Goal: Information Seeking & Learning: Learn about a topic

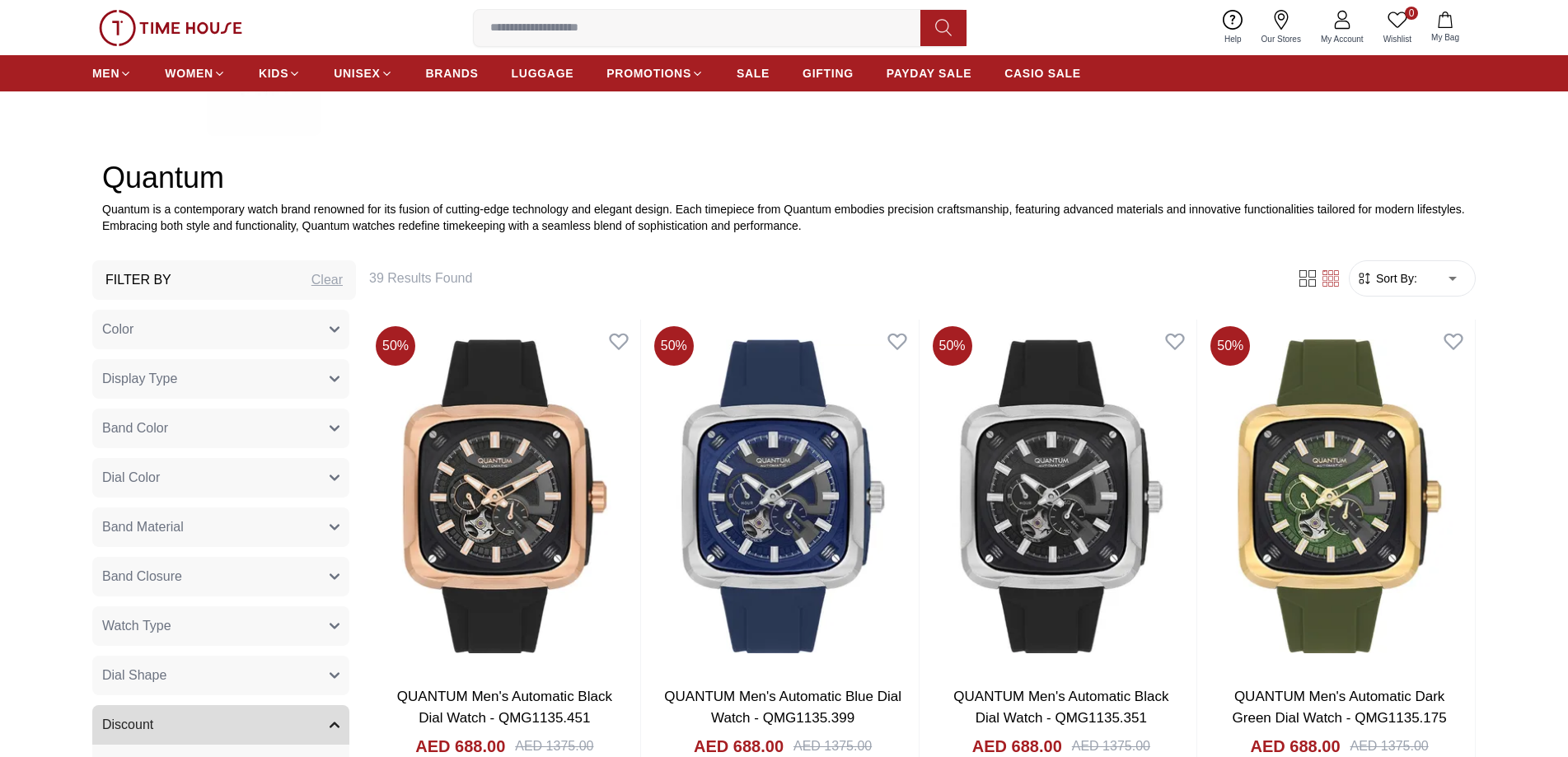
scroll to position [1071, 0]
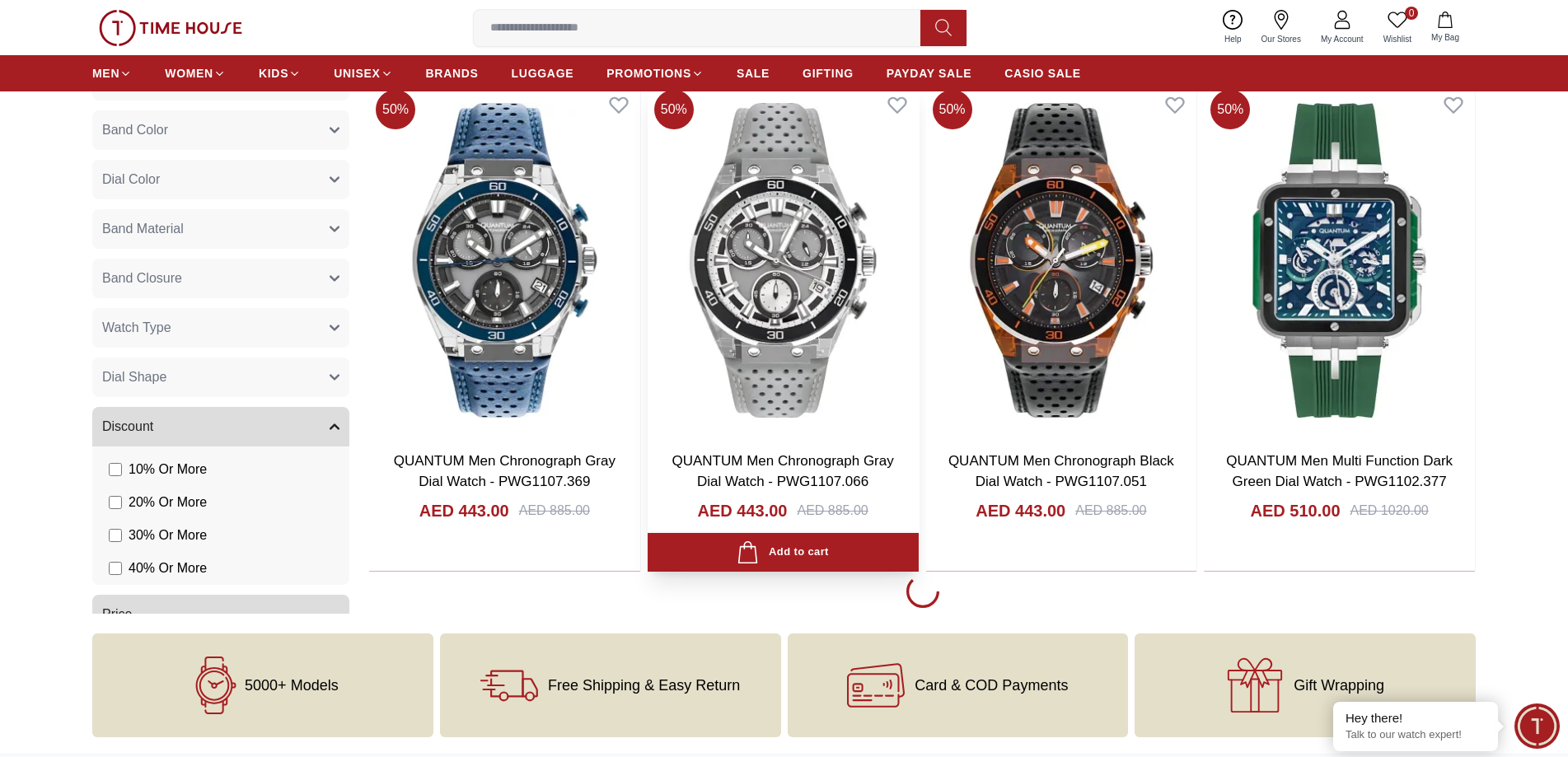
scroll to position [2801, 0]
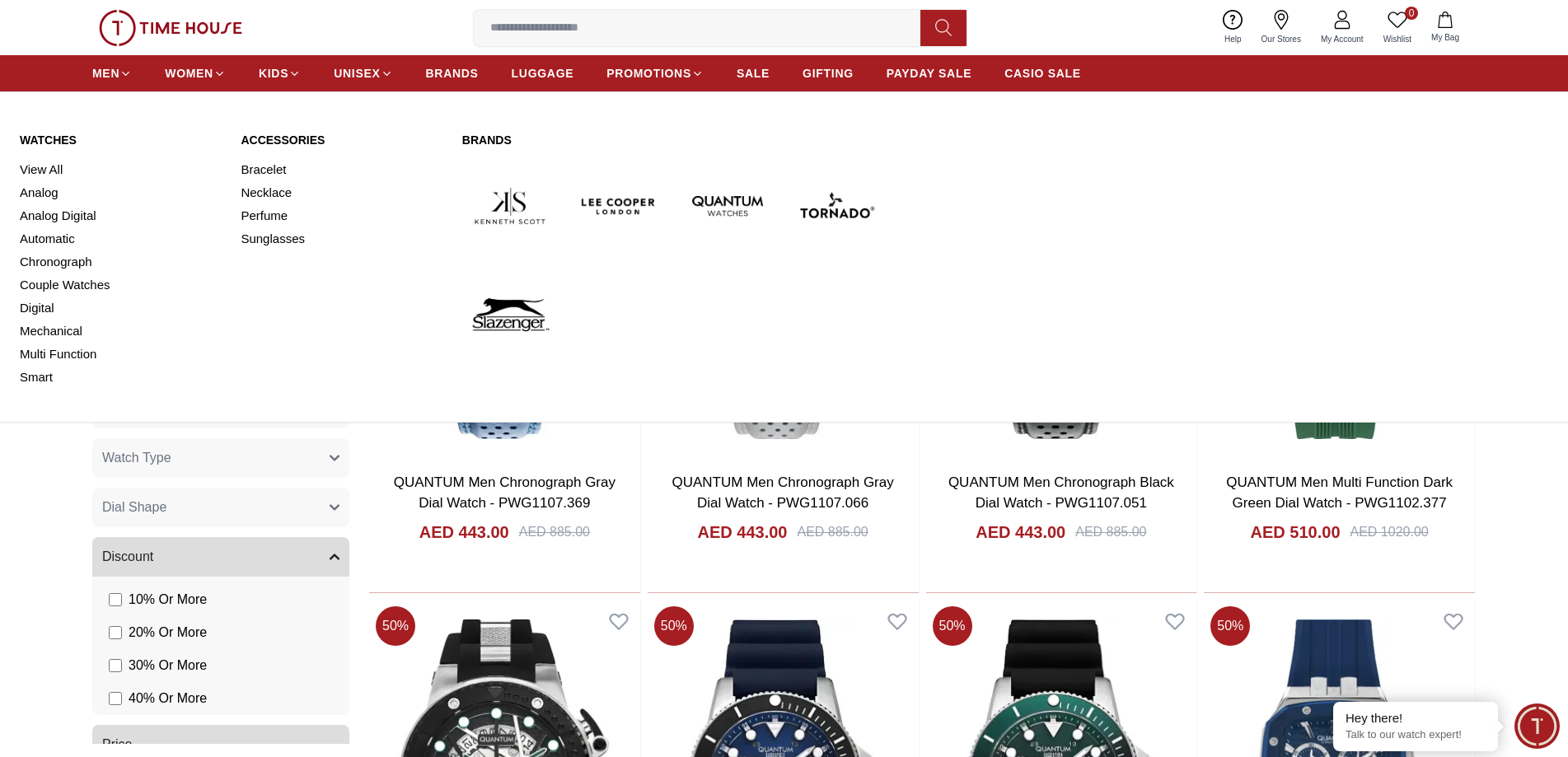
click at [737, 206] on img at bounding box center [728, 206] width 96 height 96
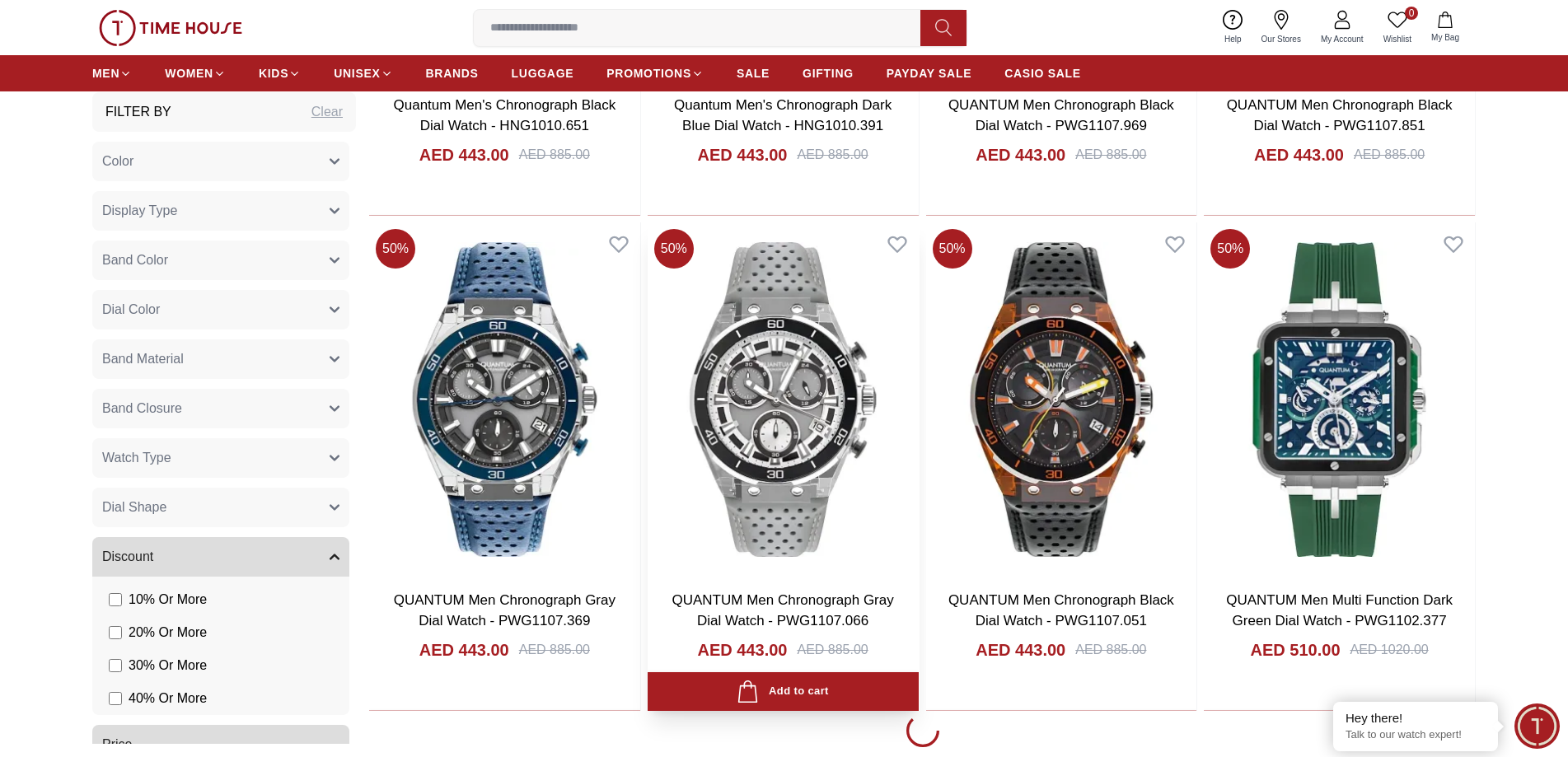
scroll to position [2719, 0]
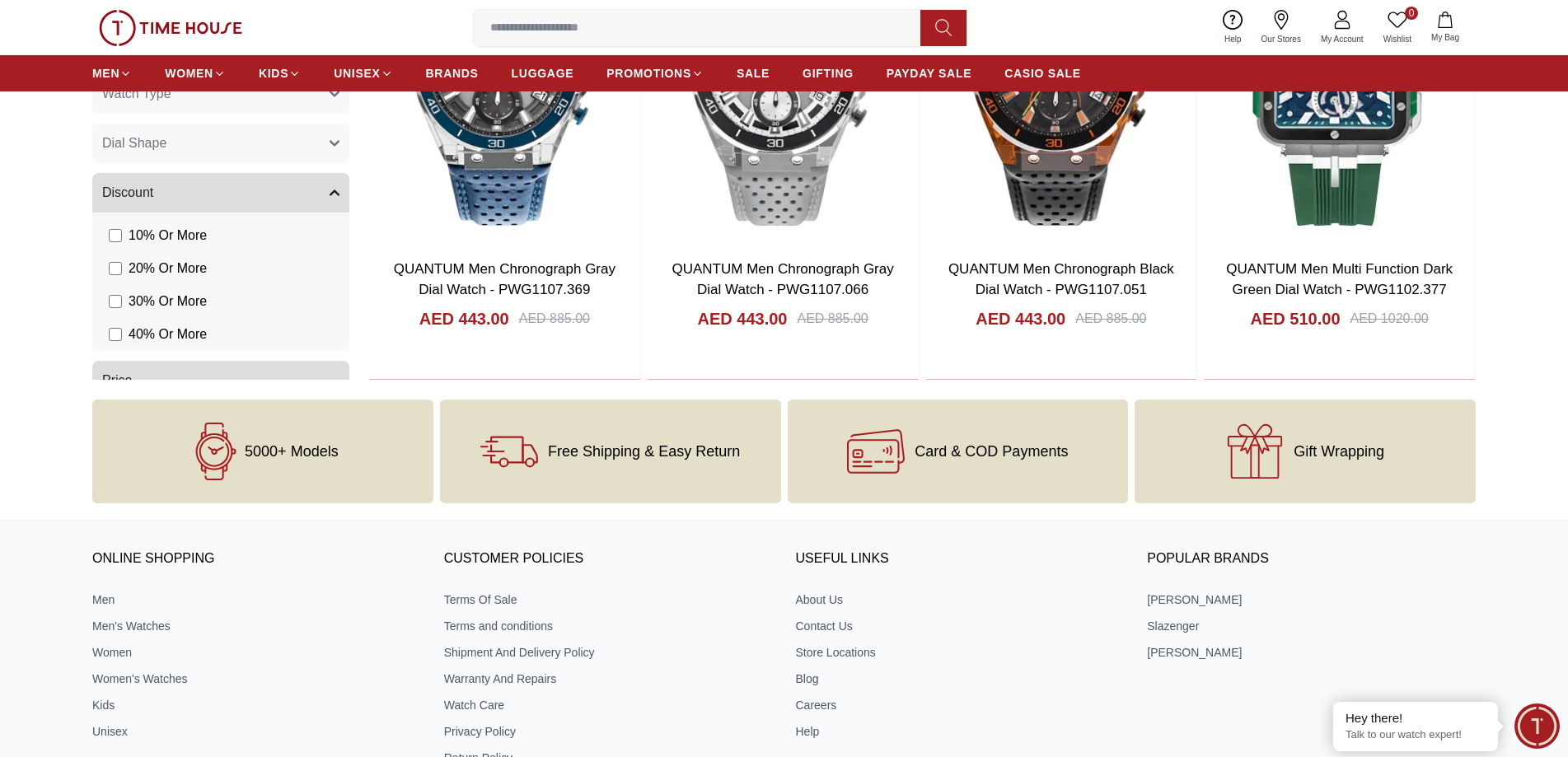
scroll to position [2801, 0]
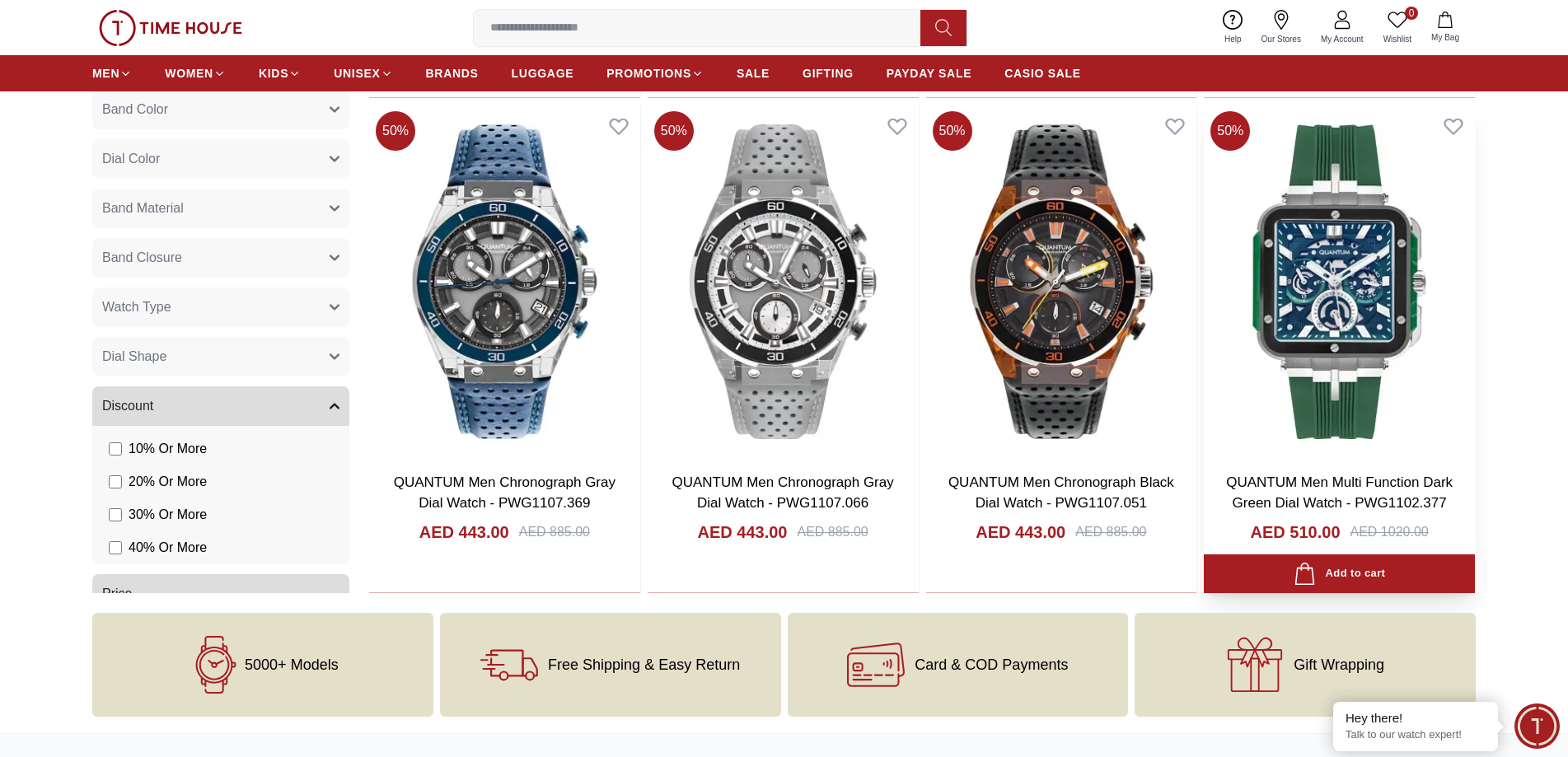
click at [1325, 317] on img at bounding box center [1339, 282] width 271 height 355
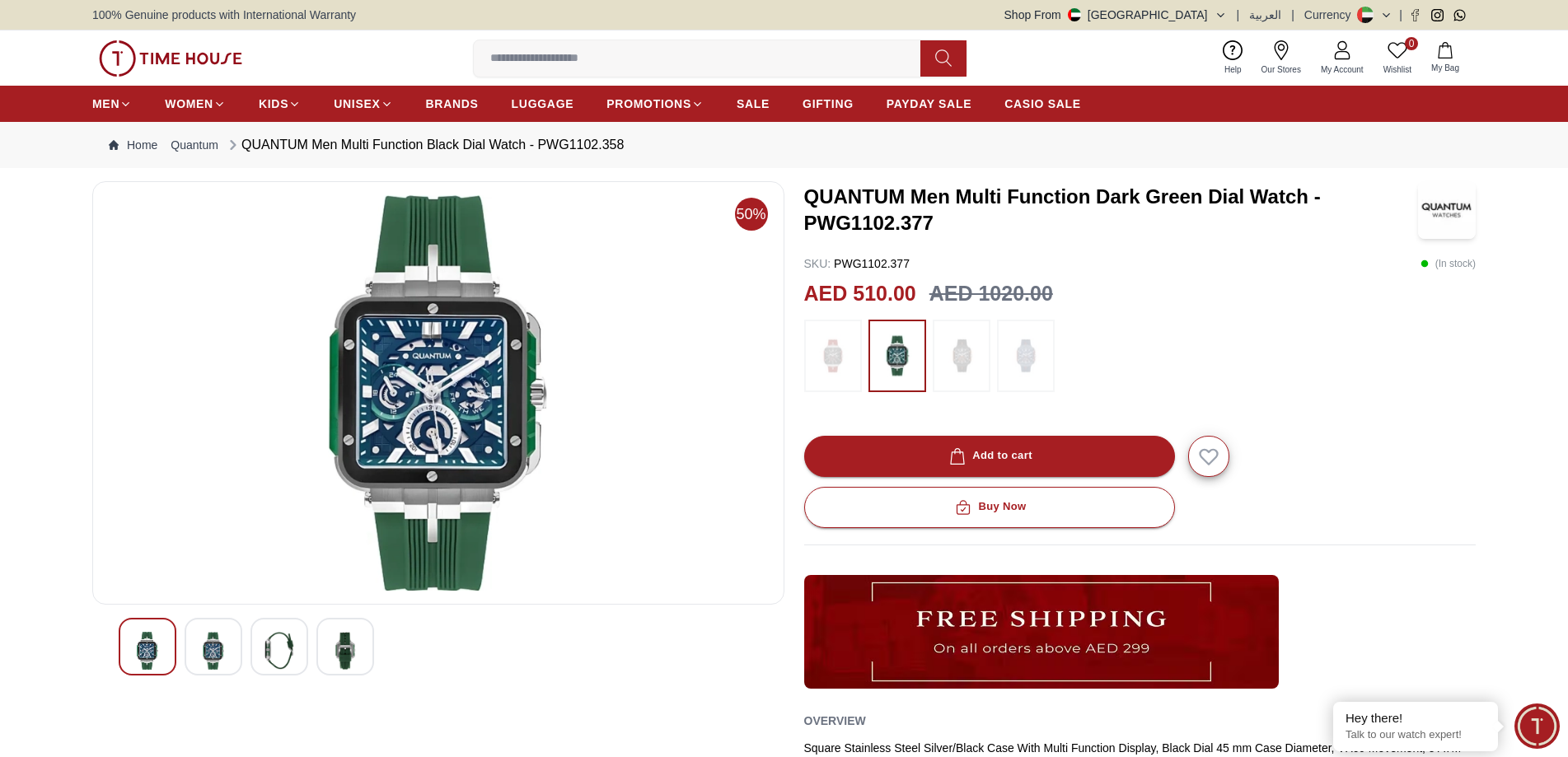
click at [847, 360] on img at bounding box center [832, 355] width 41 height 56
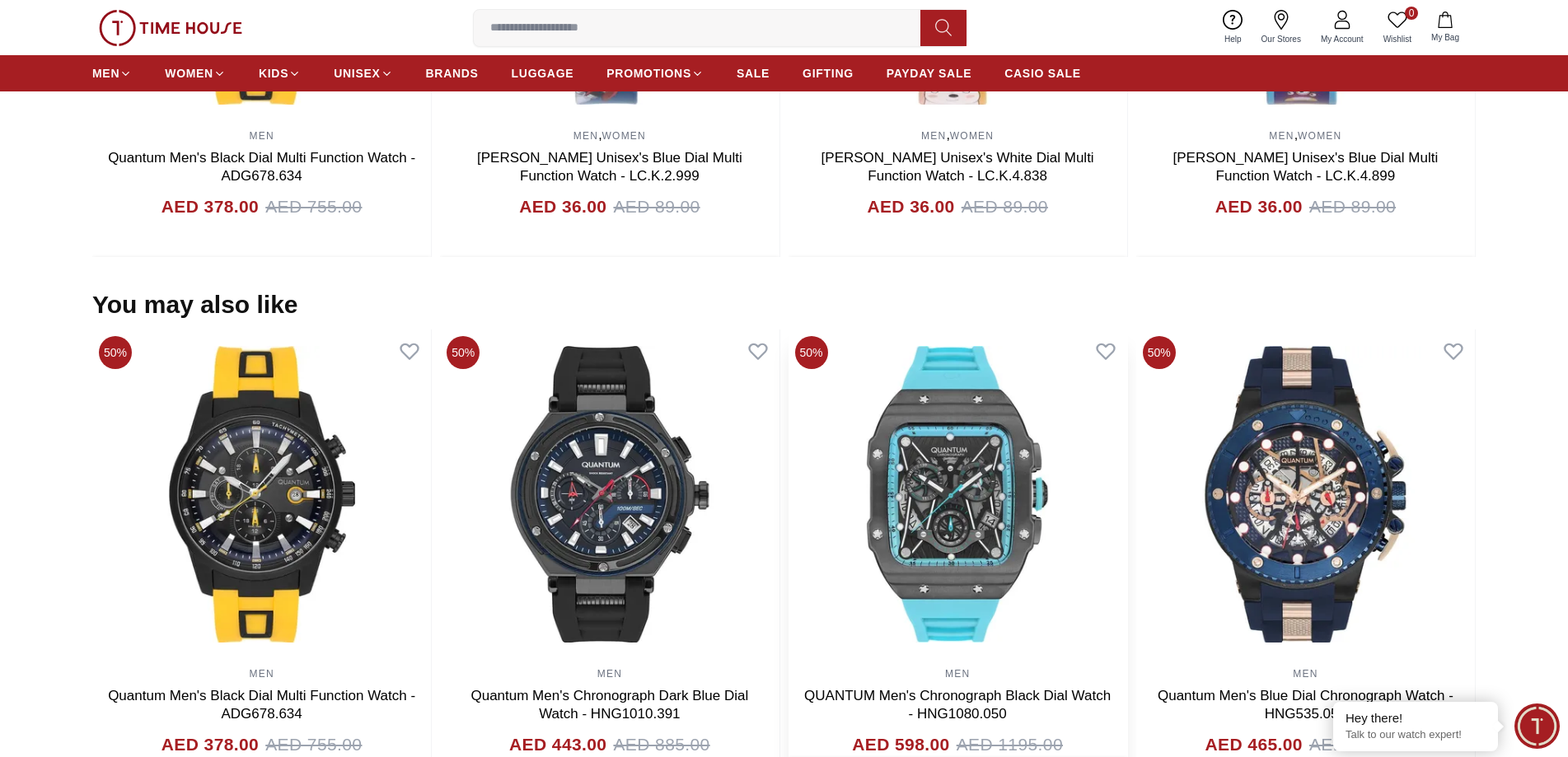
scroll to position [1878, 0]
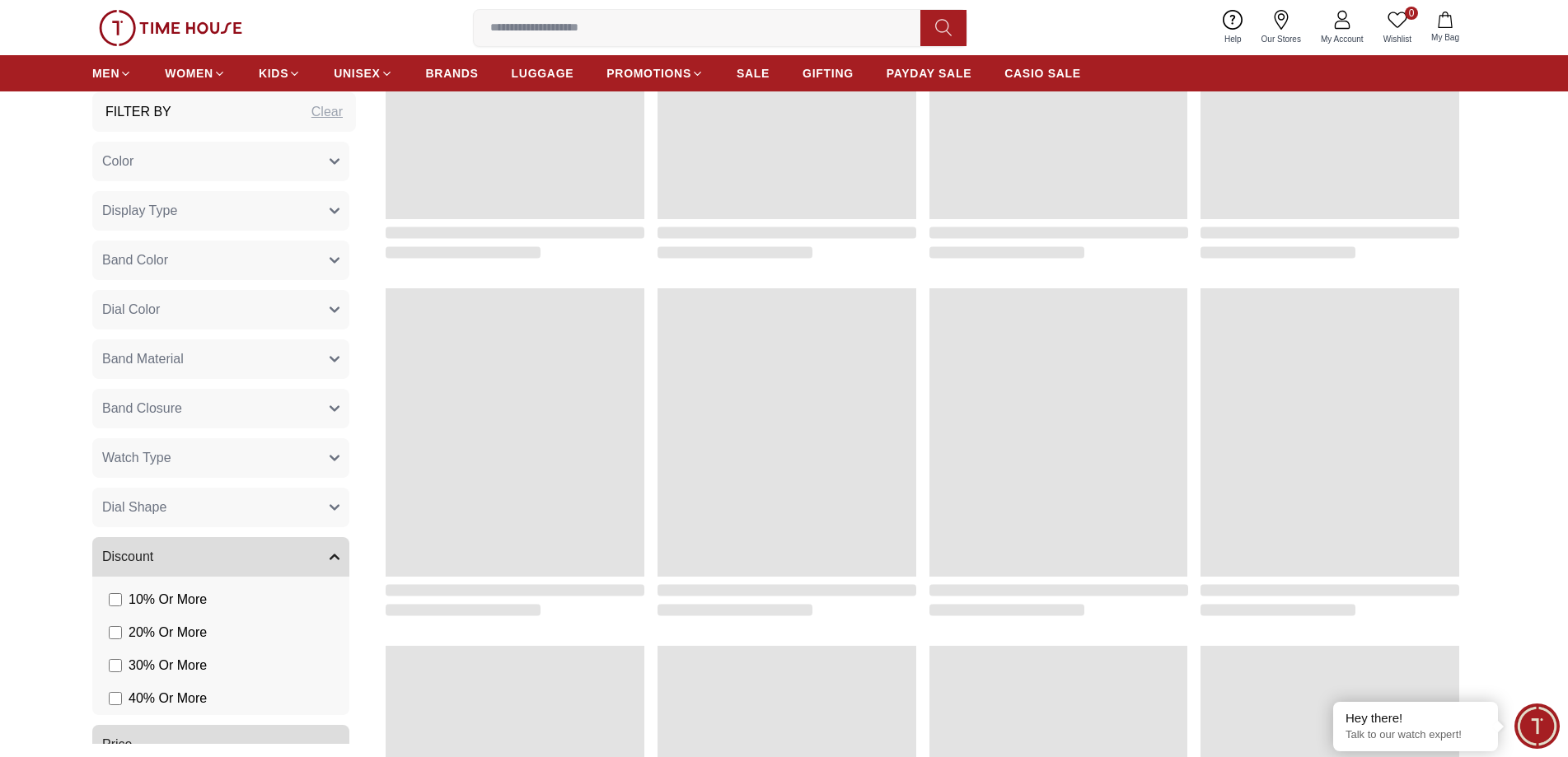
scroll to position [914, 0]
